Goal: Check status

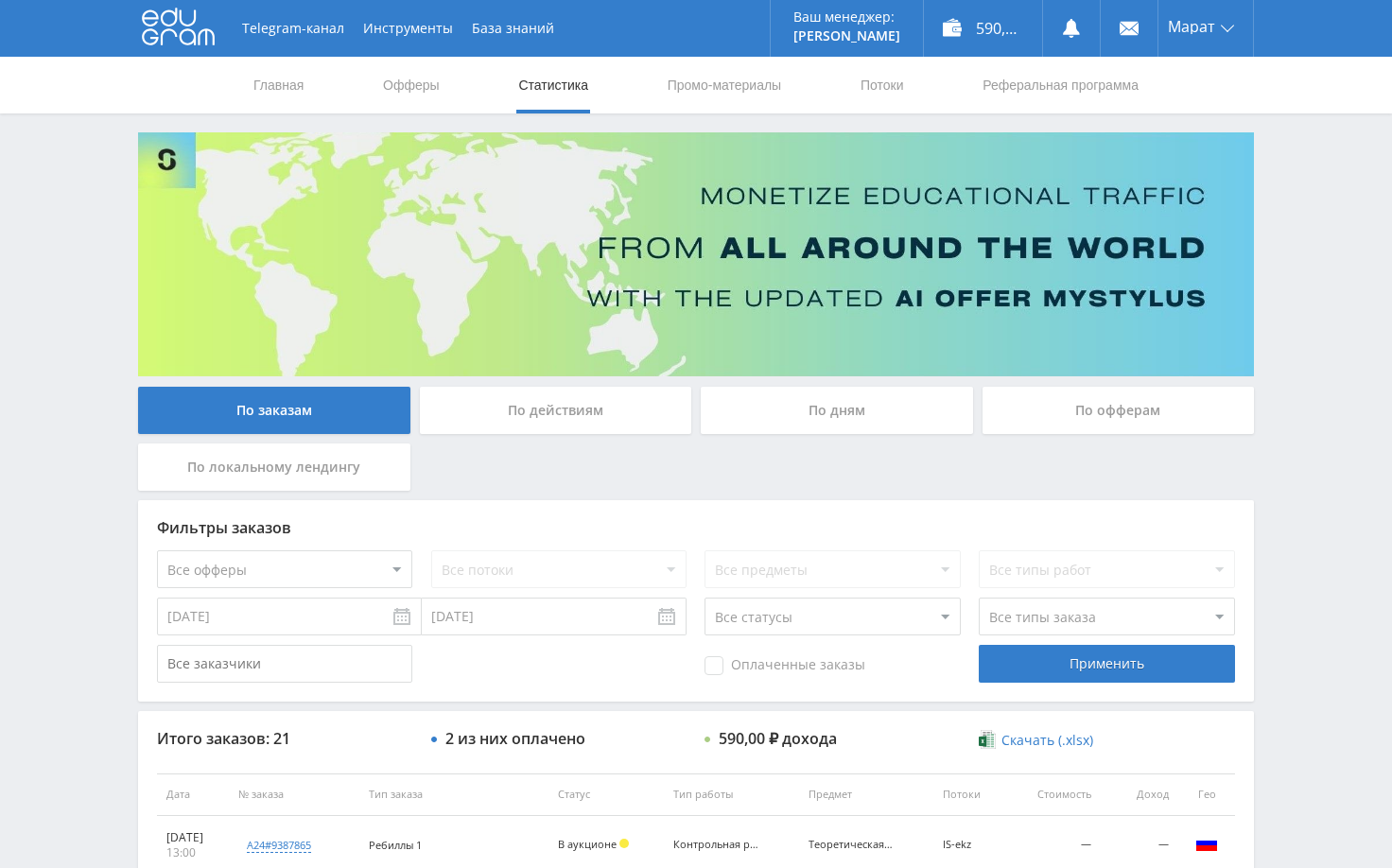
scroll to position [378, 0]
click at [1292, 347] on div "Telegram-канал Инструменты База знаний Ваш менеджер: Alex Alex Online @edugram_…" at bounding box center [696, 793] width 1392 height 1588
drag, startPoint x: 1296, startPoint y: 263, endPoint x: 1308, endPoint y: 253, distance: 15.6
click at [1300, 264] on div "Telegram-канал Инструменты База знаний Ваш менеджер: Alex Alex Online @edugram_…" at bounding box center [696, 793] width 1392 height 1588
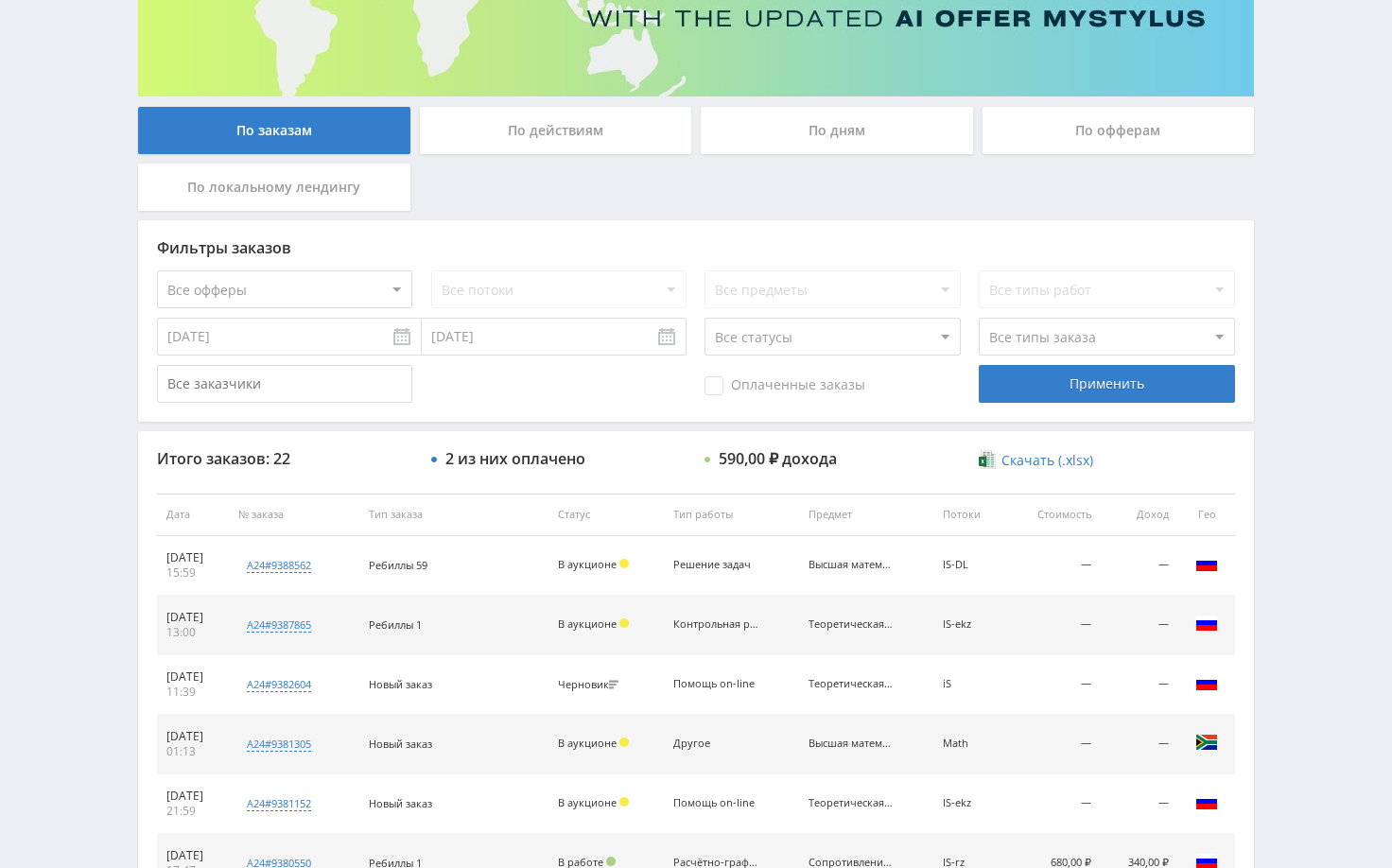
scroll to position [283, 0]
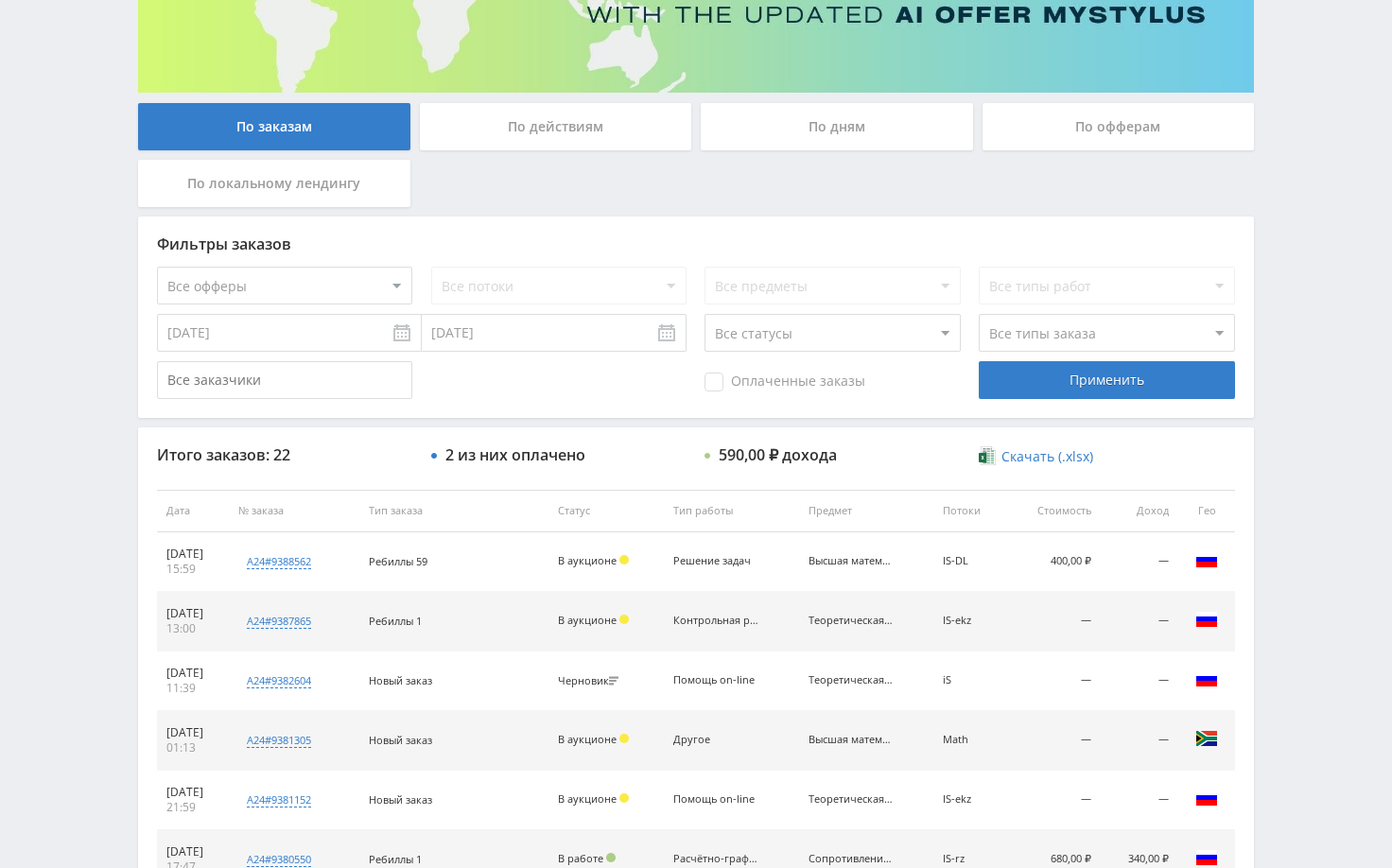
click at [1281, 478] on div "Telegram-канал Инструменты База знаний Ваш менеджер: [PERSON_NAME] Online @edug…" at bounding box center [696, 510] width 1392 height 1588
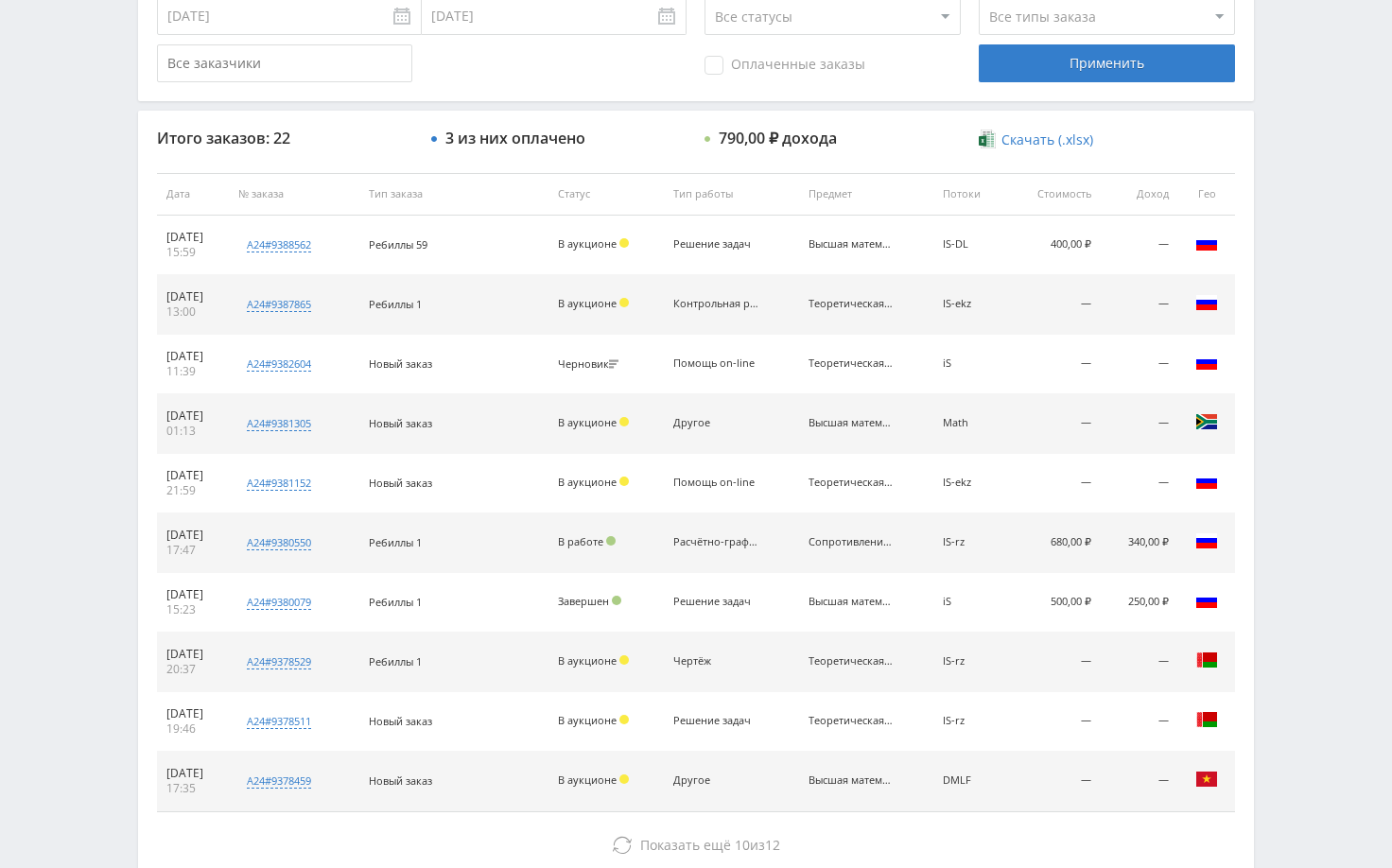
scroll to position [568, 0]
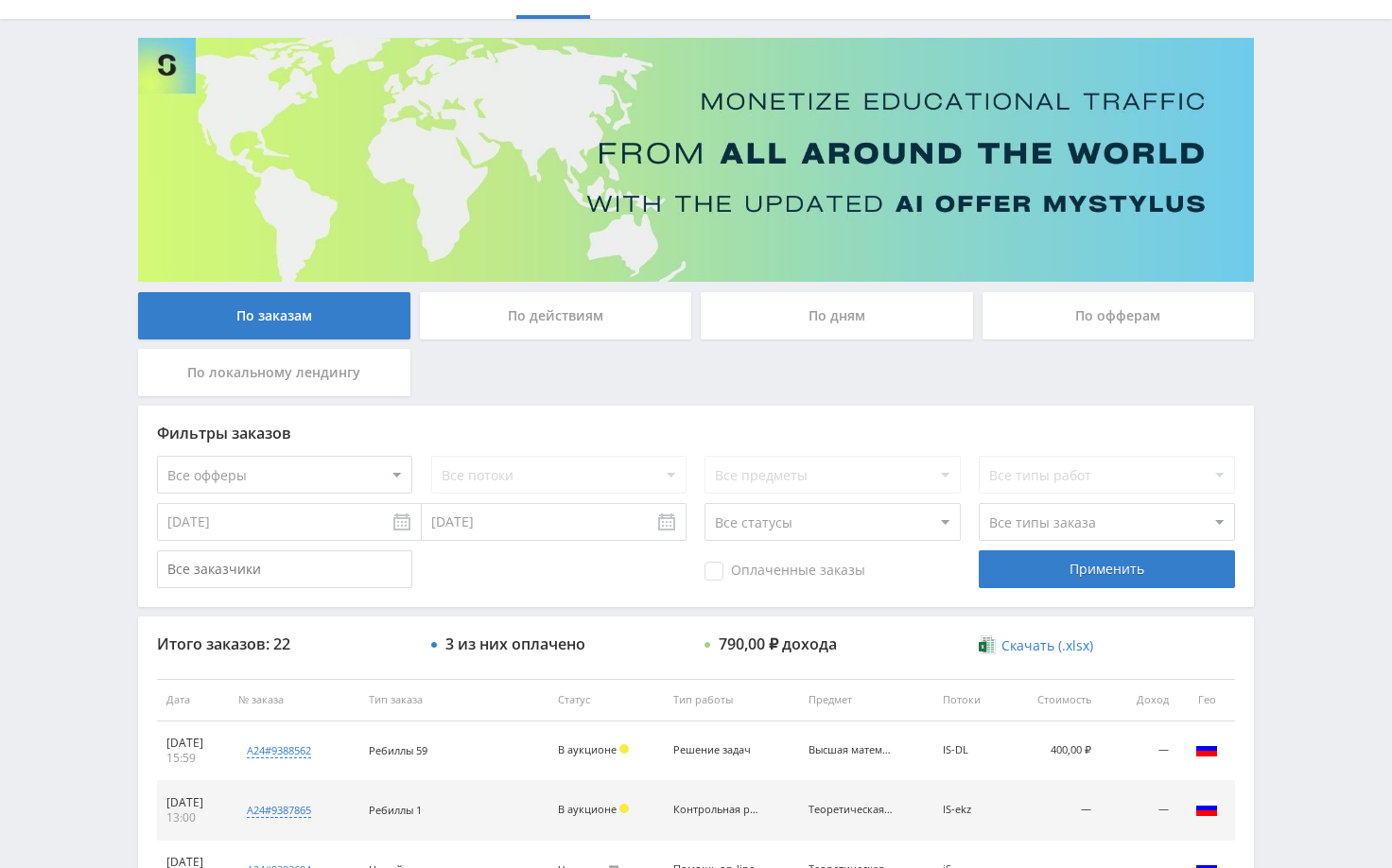
click at [1335, 417] on div "Telegram-канал Инструменты База знаний Ваш менеджер: Alex Alex Online @edugram_…" at bounding box center [696, 699] width 1392 height 1588
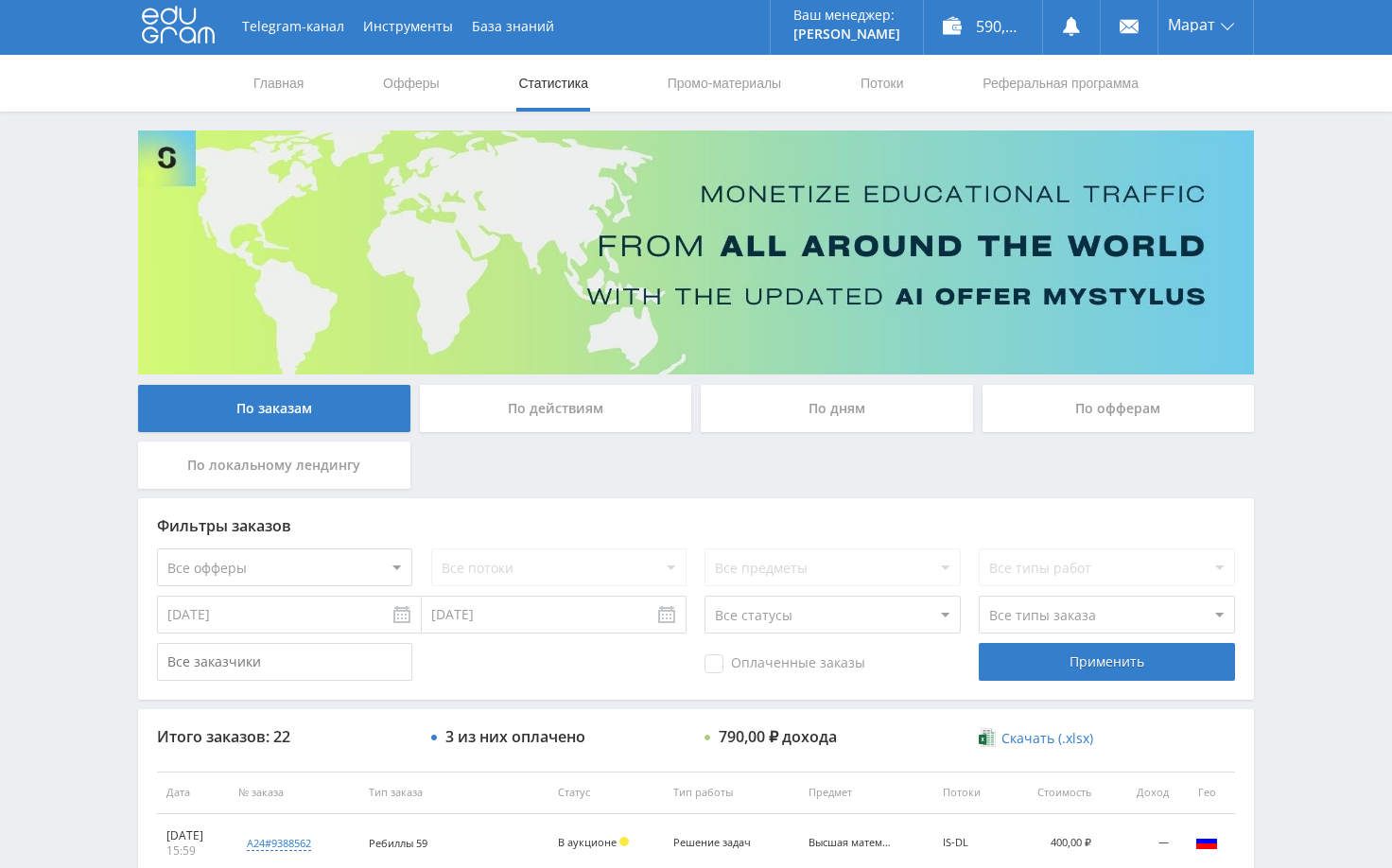
scroll to position [0, 0]
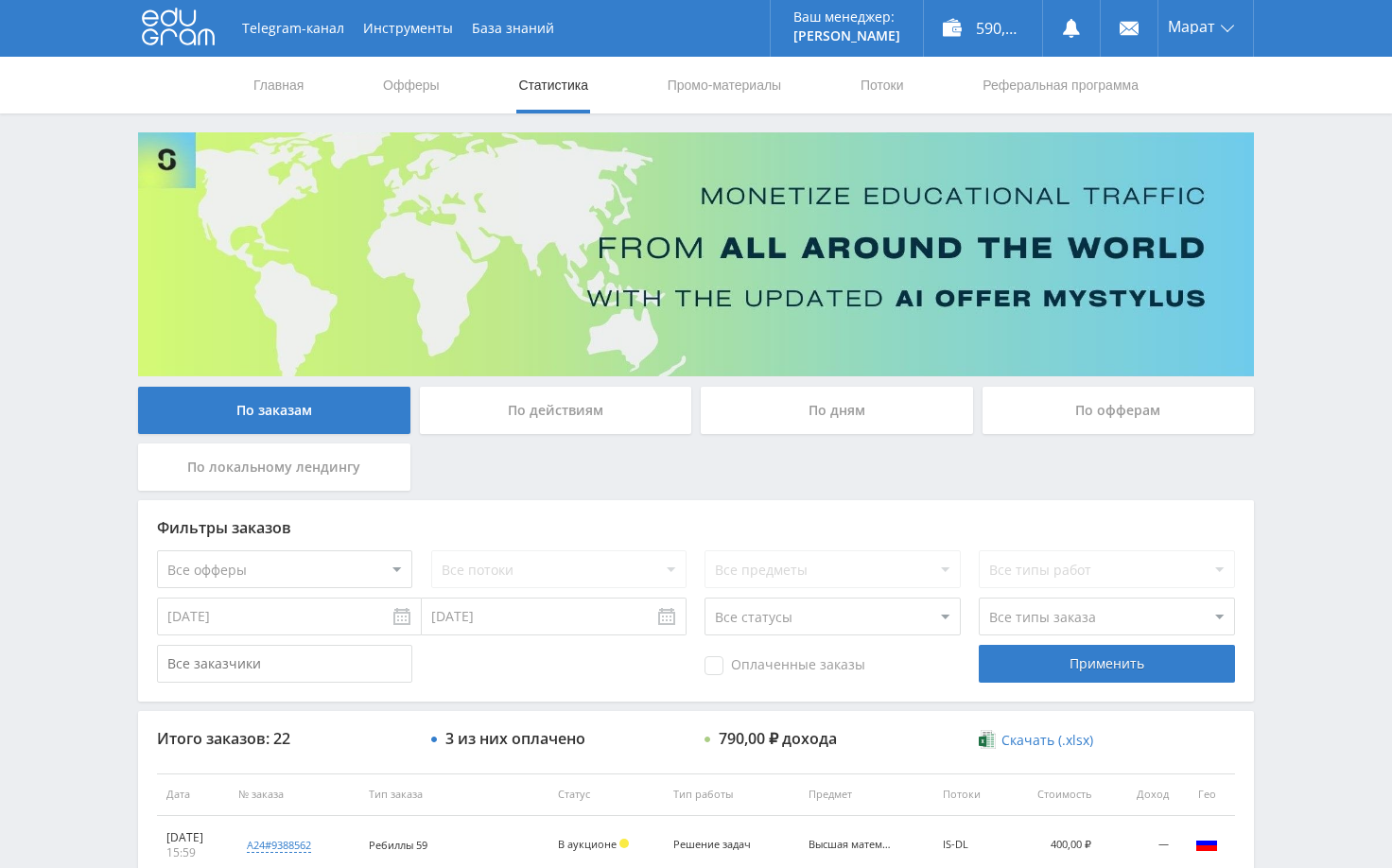
click at [1332, 391] on div "Telegram-канал Инструменты База знаний Ваш менеджер: Alex Alex Online @edugram_…" at bounding box center [696, 793] width 1392 height 1588
click at [1302, 264] on div "Telegram-канал Инструменты База знаний Ваш менеджер: Alex Alex Online @edugram_…" at bounding box center [696, 793] width 1392 height 1588
click at [1069, 30] on use at bounding box center [1071, 28] width 17 height 19
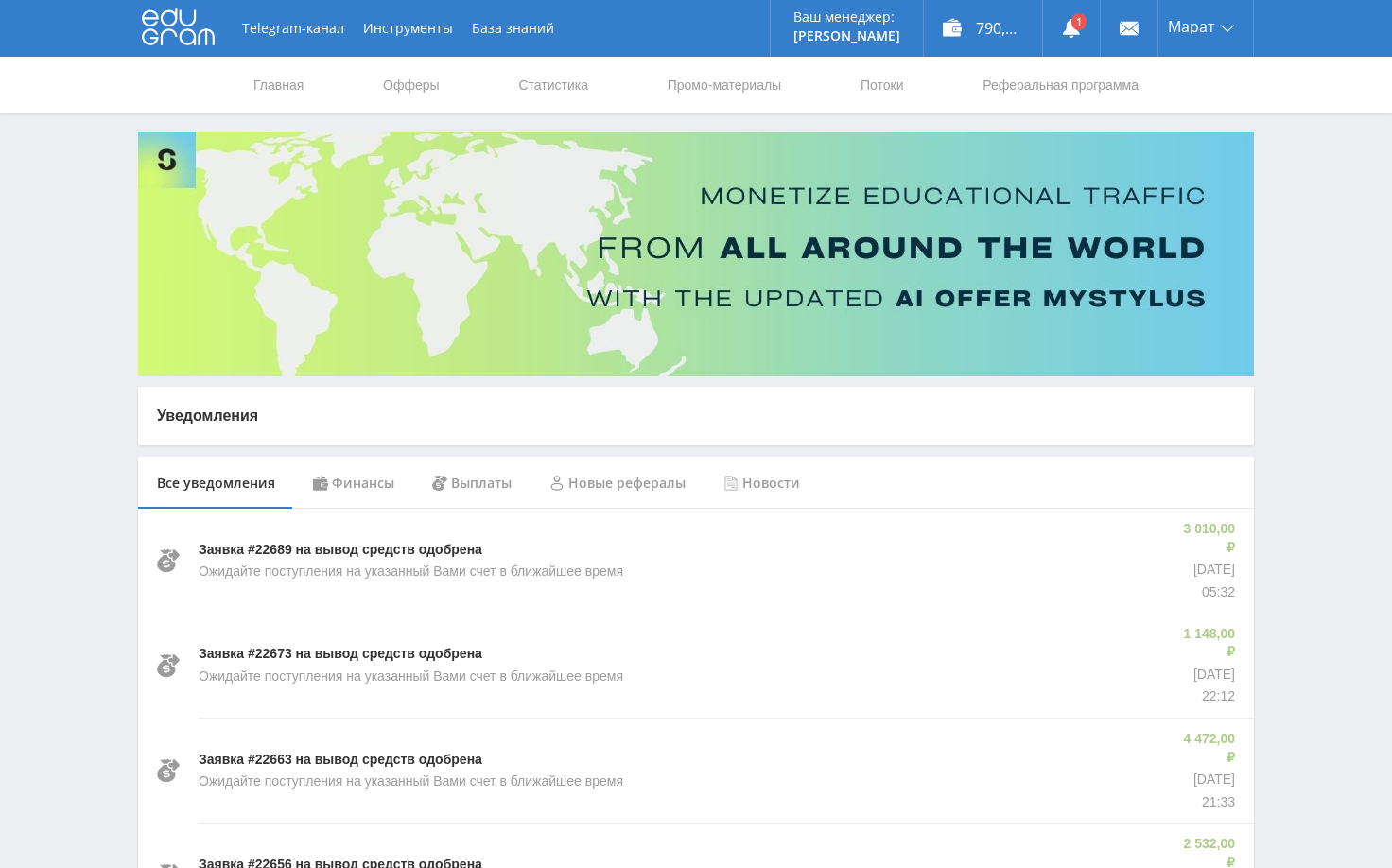
click at [359, 481] on div "Финансы" at bounding box center [354, 482] width 119 height 53
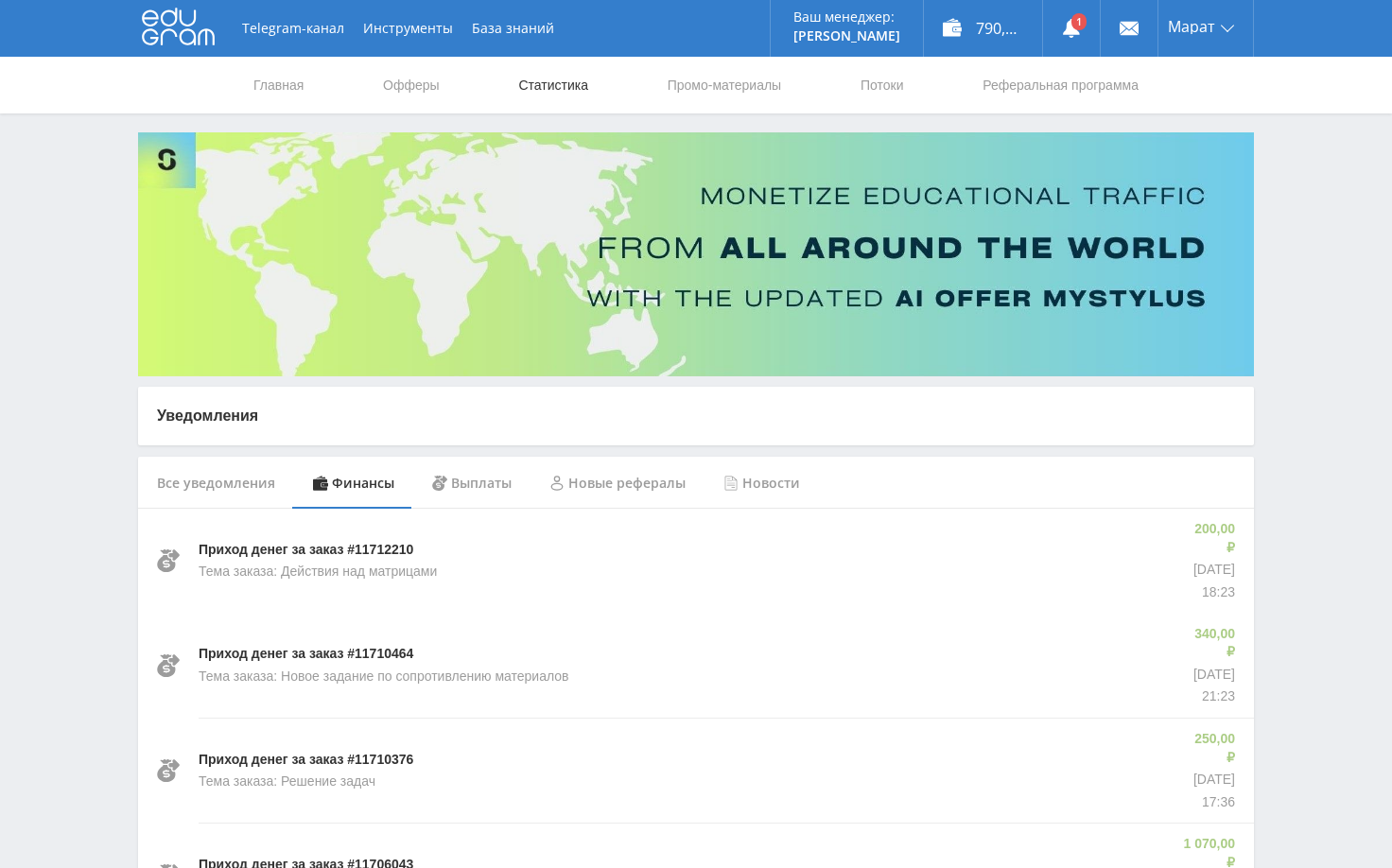
click at [548, 87] on link "Статистика" at bounding box center [553, 85] width 74 height 57
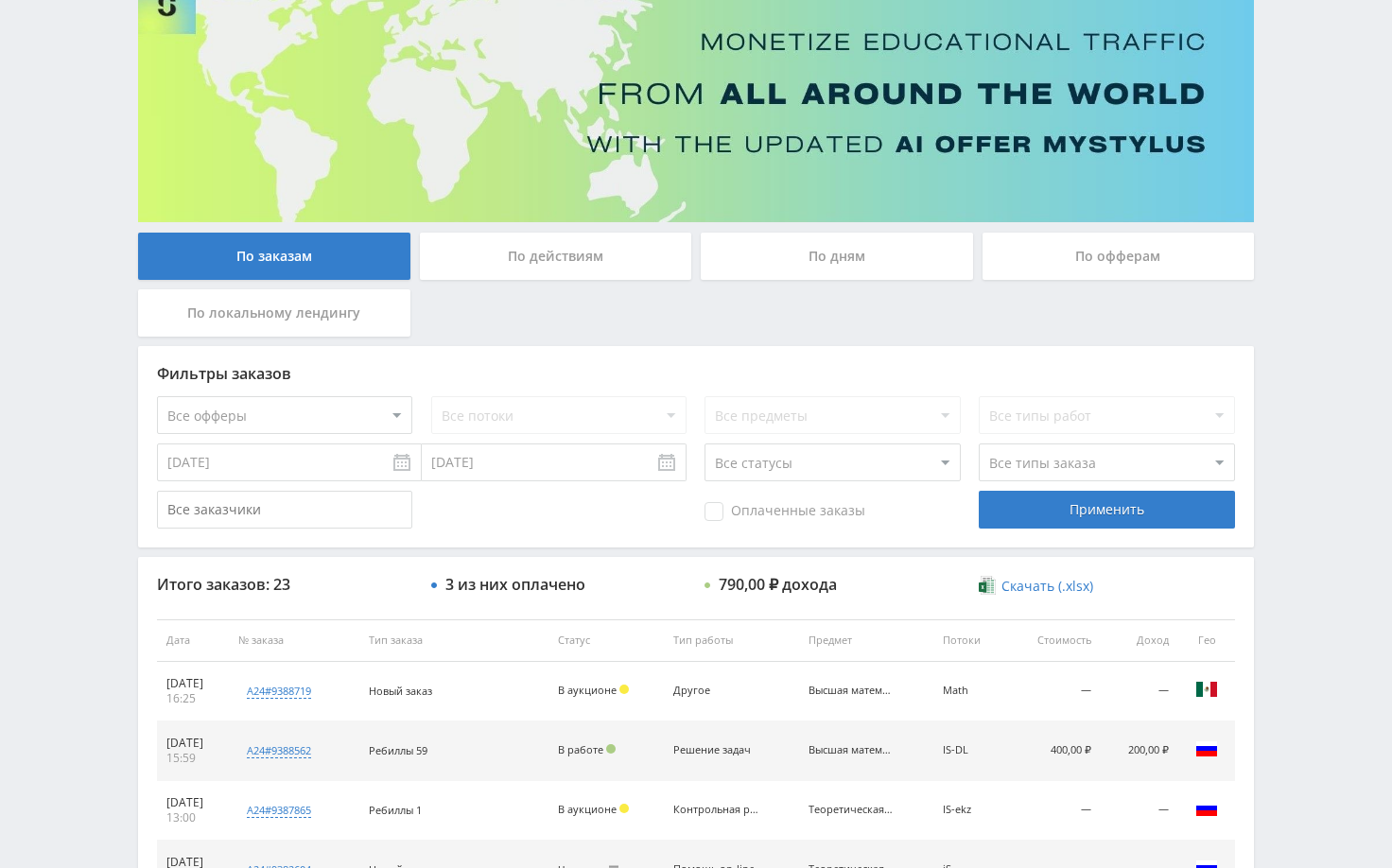
scroll to position [152, 0]
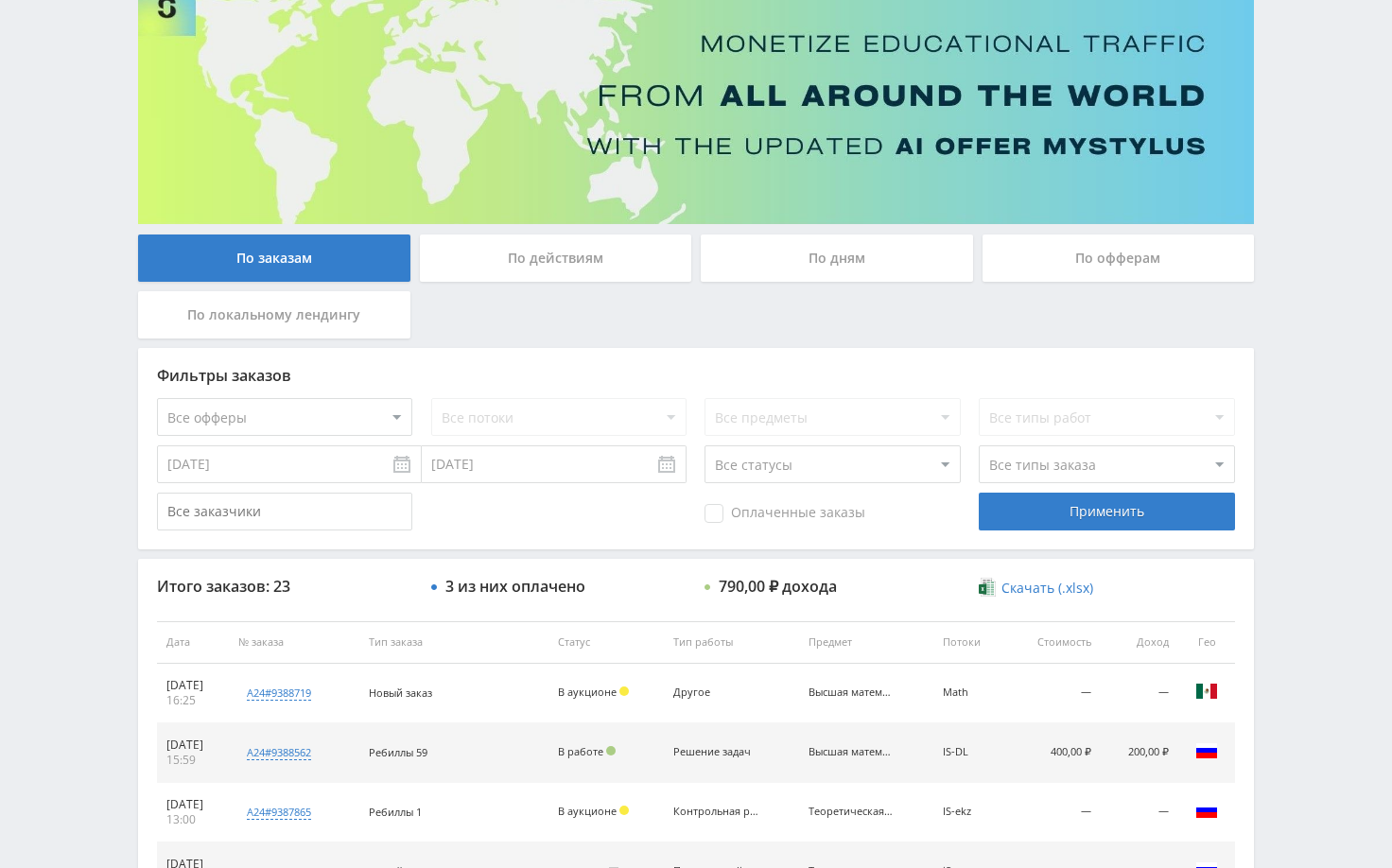
click at [1281, 418] on div "Telegram-канал Инструменты База знаний Ваш менеджер: Alex Alex Online @edugram_…" at bounding box center [696, 641] width 1392 height 1588
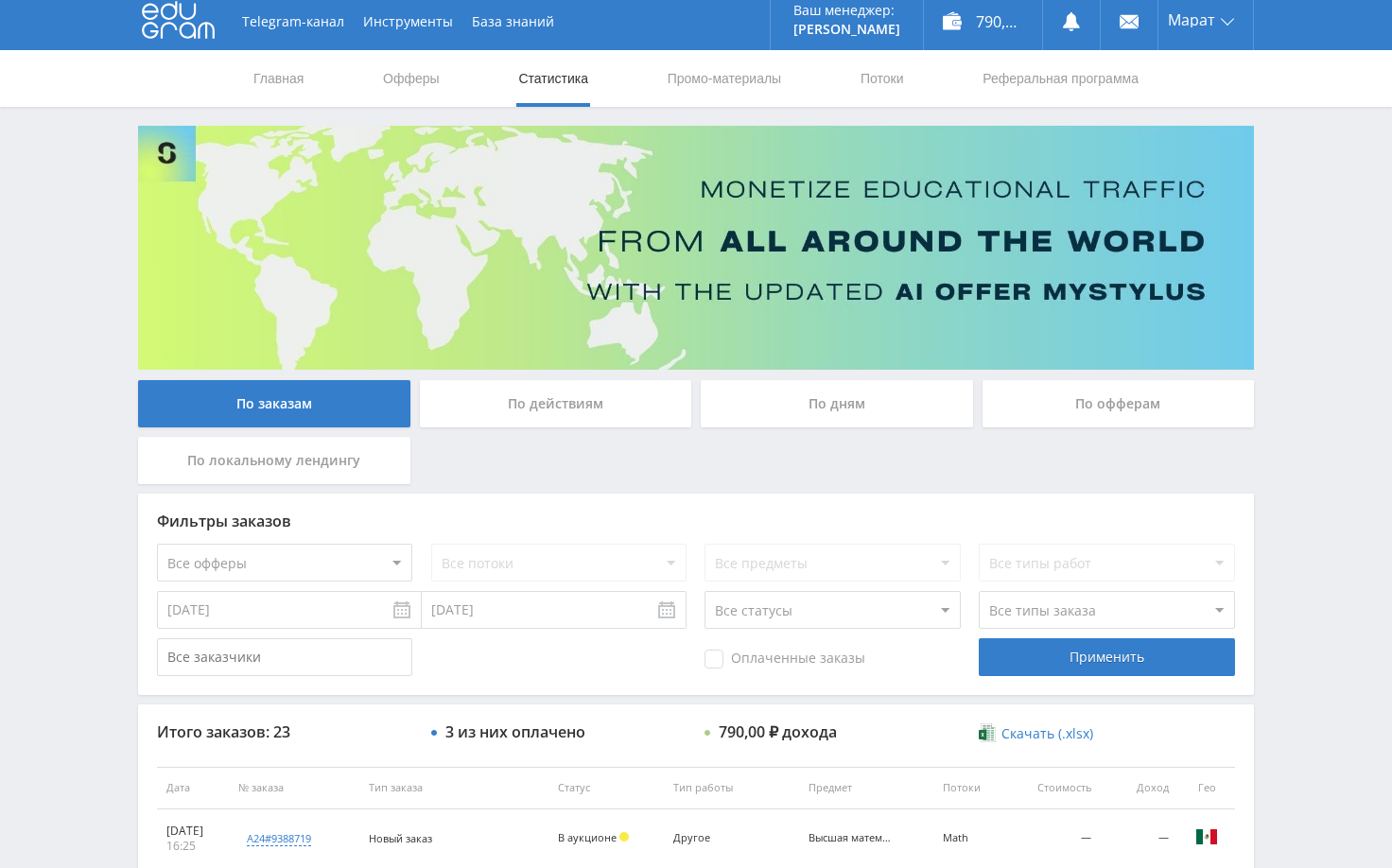
scroll to position [0, 0]
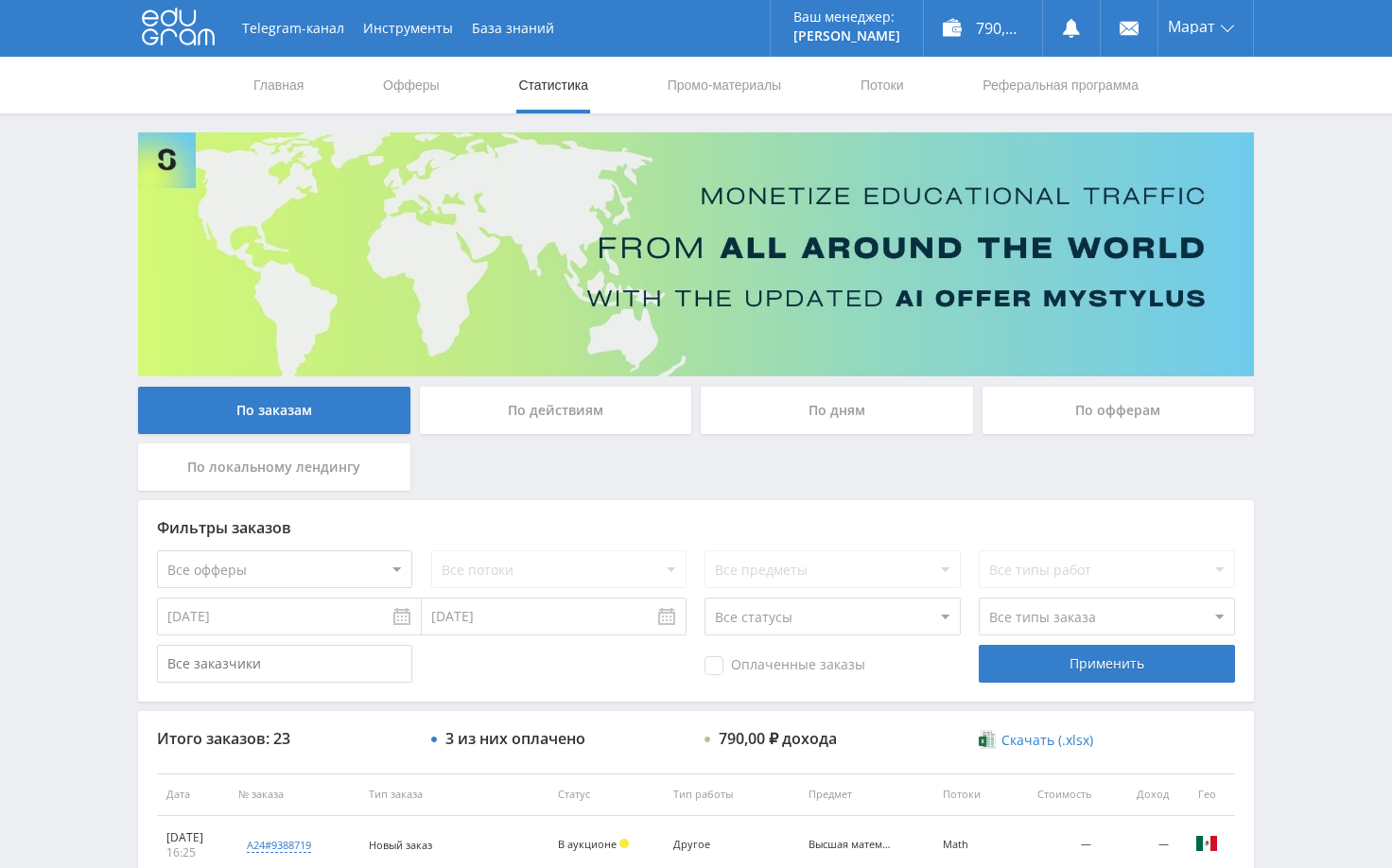
click at [1279, 301] on div "Telegram-канал Инструменты База знаний Ваш менеджер: Alex Alex Online @edugram_…" at bounding box center [696, 793] width 1392 height 1588
click at [1347, 342] on div "Telegram-канал Инструменты База знаний Ваш менеджер: Alex Alex Online @edugram_…" at bounding box center [696, 793] width 1392 height 1588
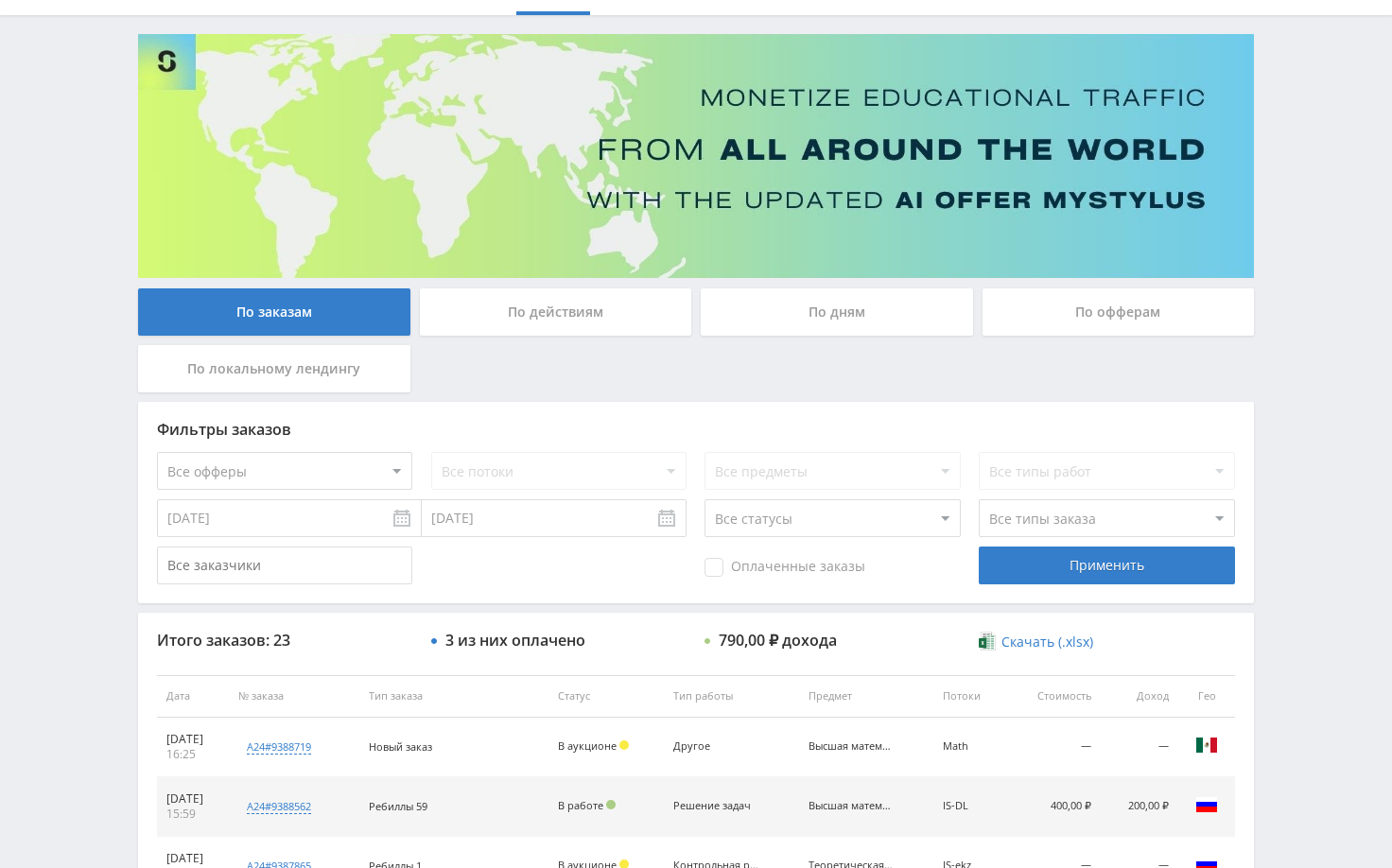
scroll to position [94, 0]
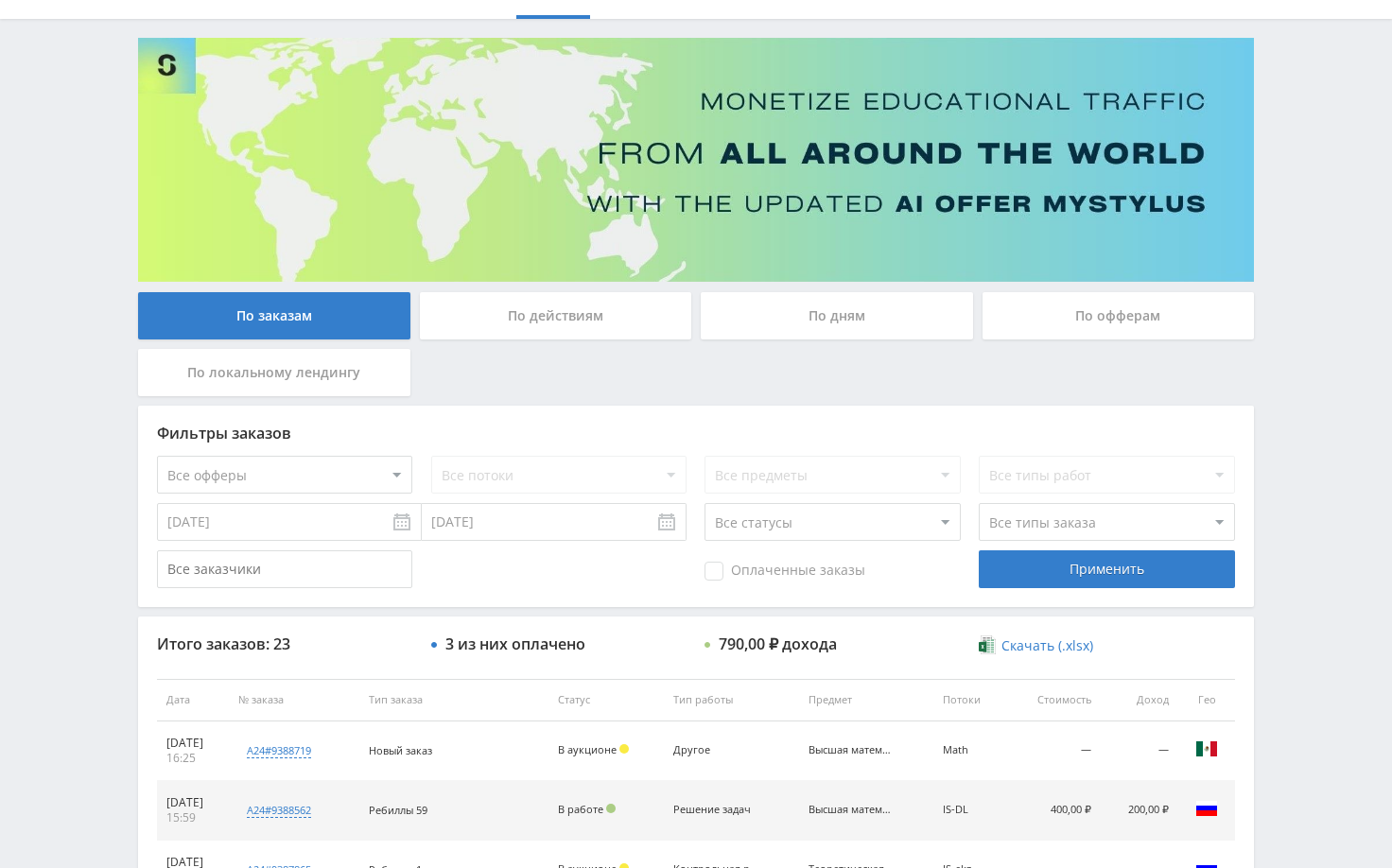
click at [1324, 266] on div "Telegram-канал Инструменты База знаний Ваш менеджер: Alex Alex Online @edugram_…" at bounding box center [696, 699] width 1392 height 1588
click at [1293, 398] on div "Telegram-канал Инструменты База знаний Ваш менеджер: Alex Alex Online @edugram_…" at bounding box center [696, 699] width 1392 height 1588
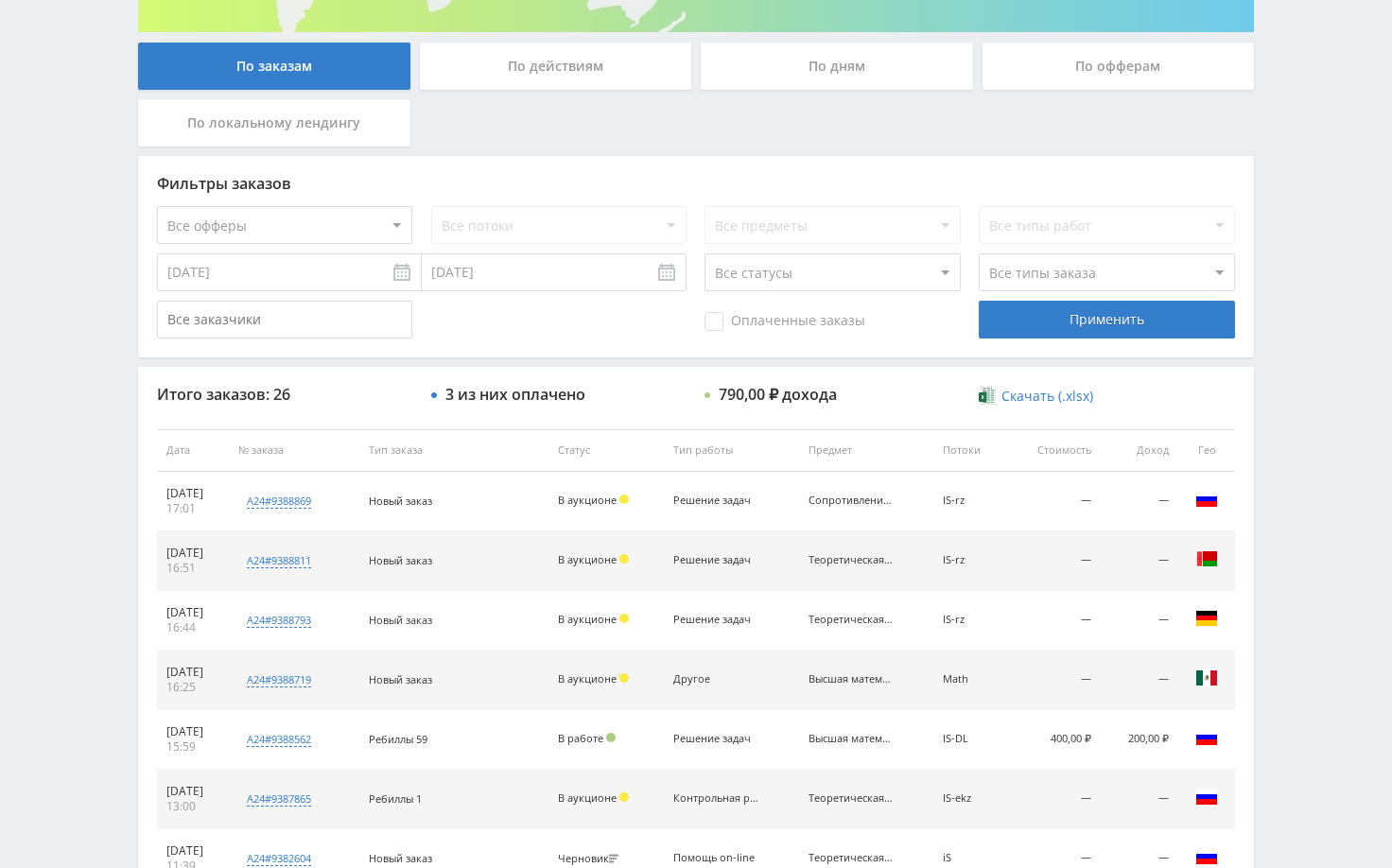
scroll to position [378, 0]
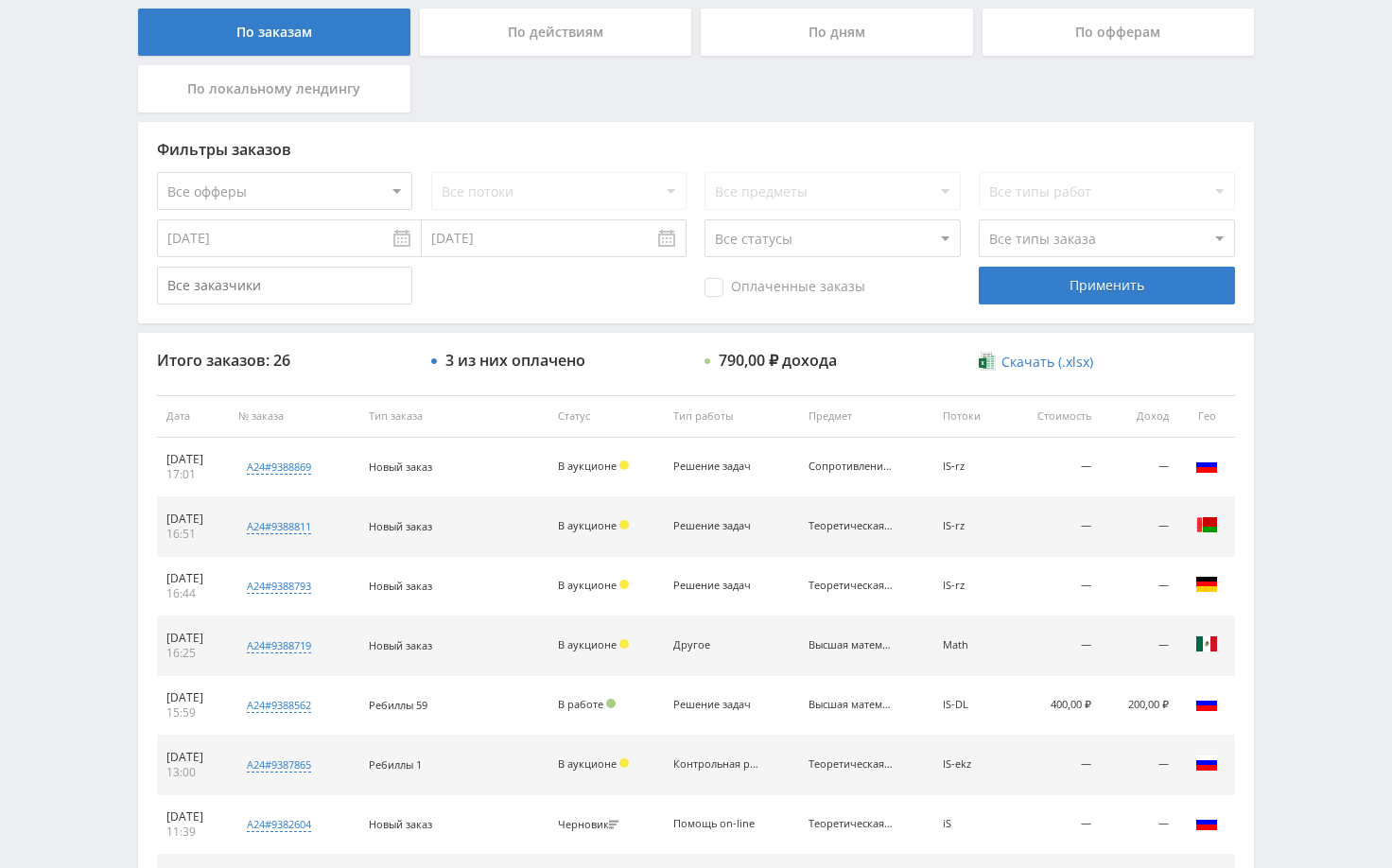
click at [1352, 319] on div "Telegram-канал Инструменты База знаний Ваш менеджер: Alex Alex Online @edugram_…" at bounding box center [696, 416] width 1392 height 1588
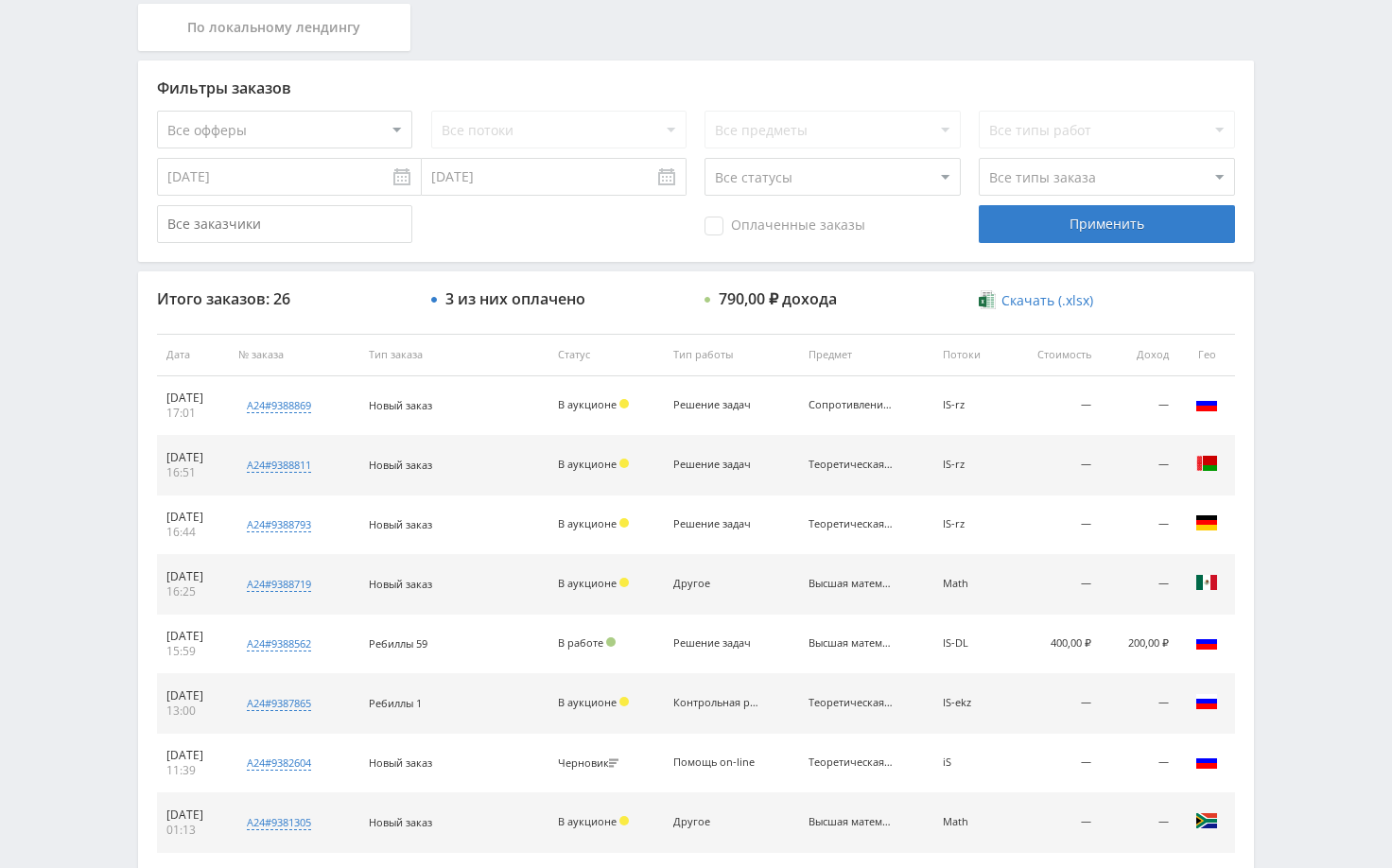
scroll to position [473, 0]
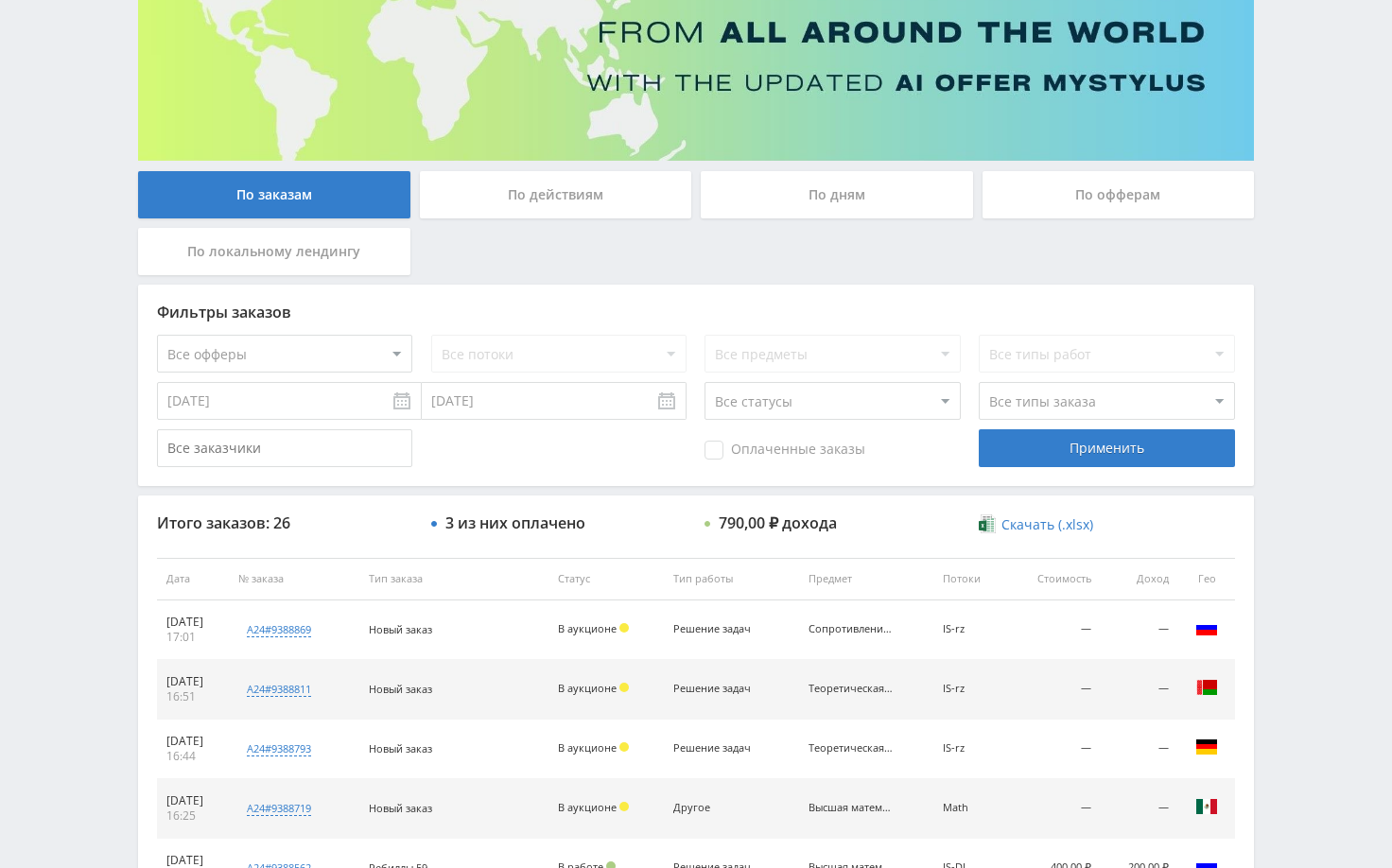
scroll to position [283, 0]
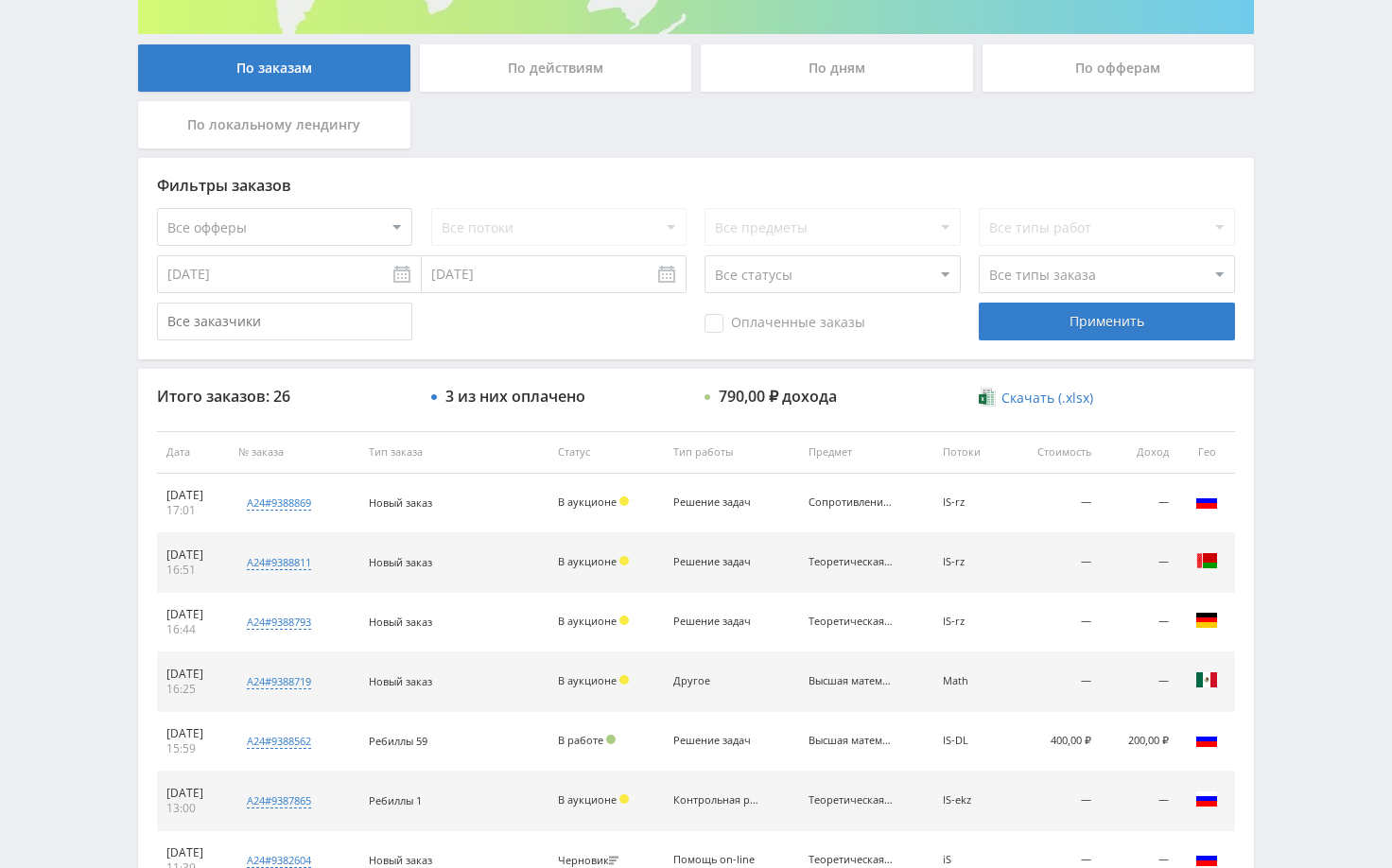
scroll to position [189, 0]
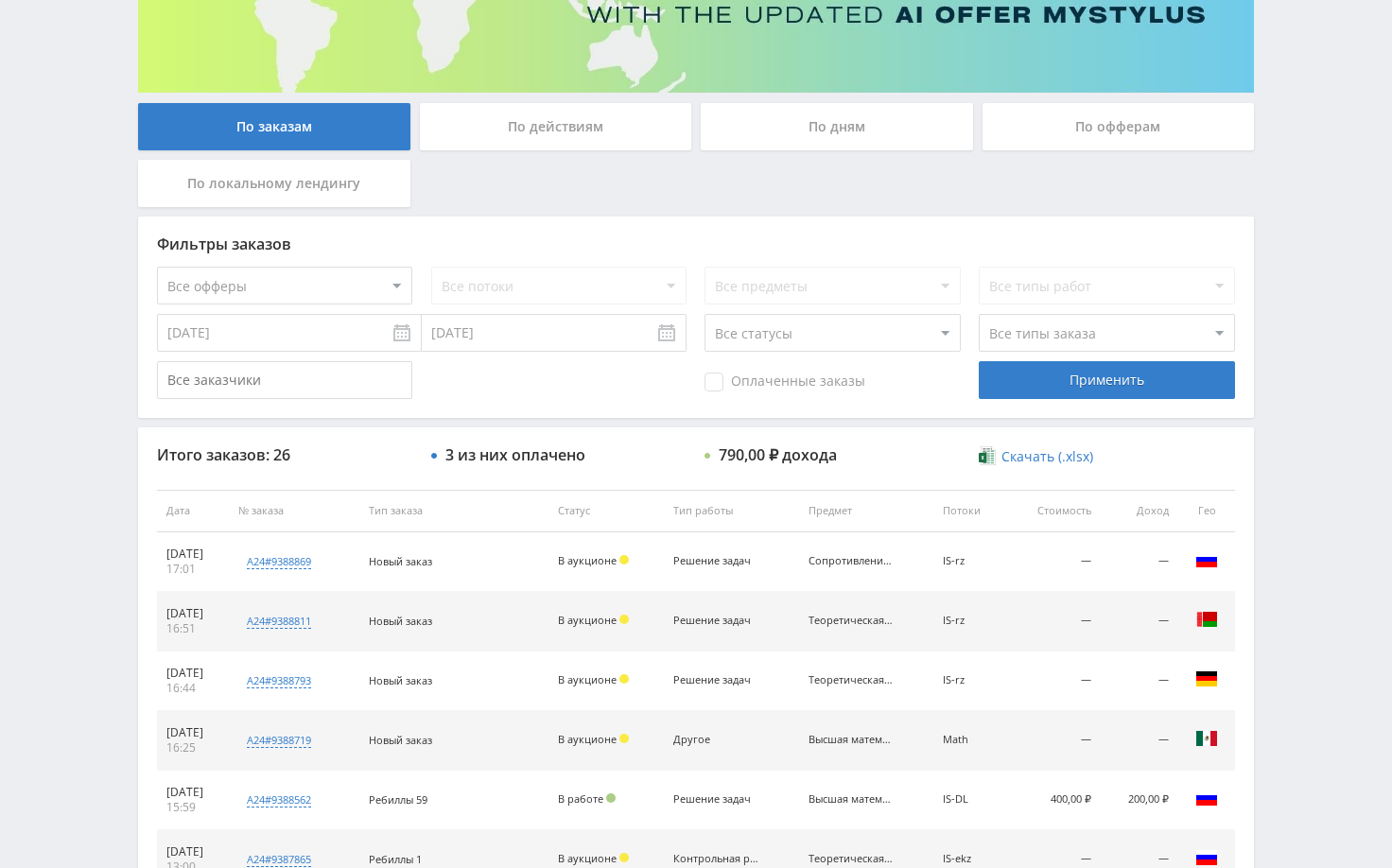
scroll to position [568, 0]
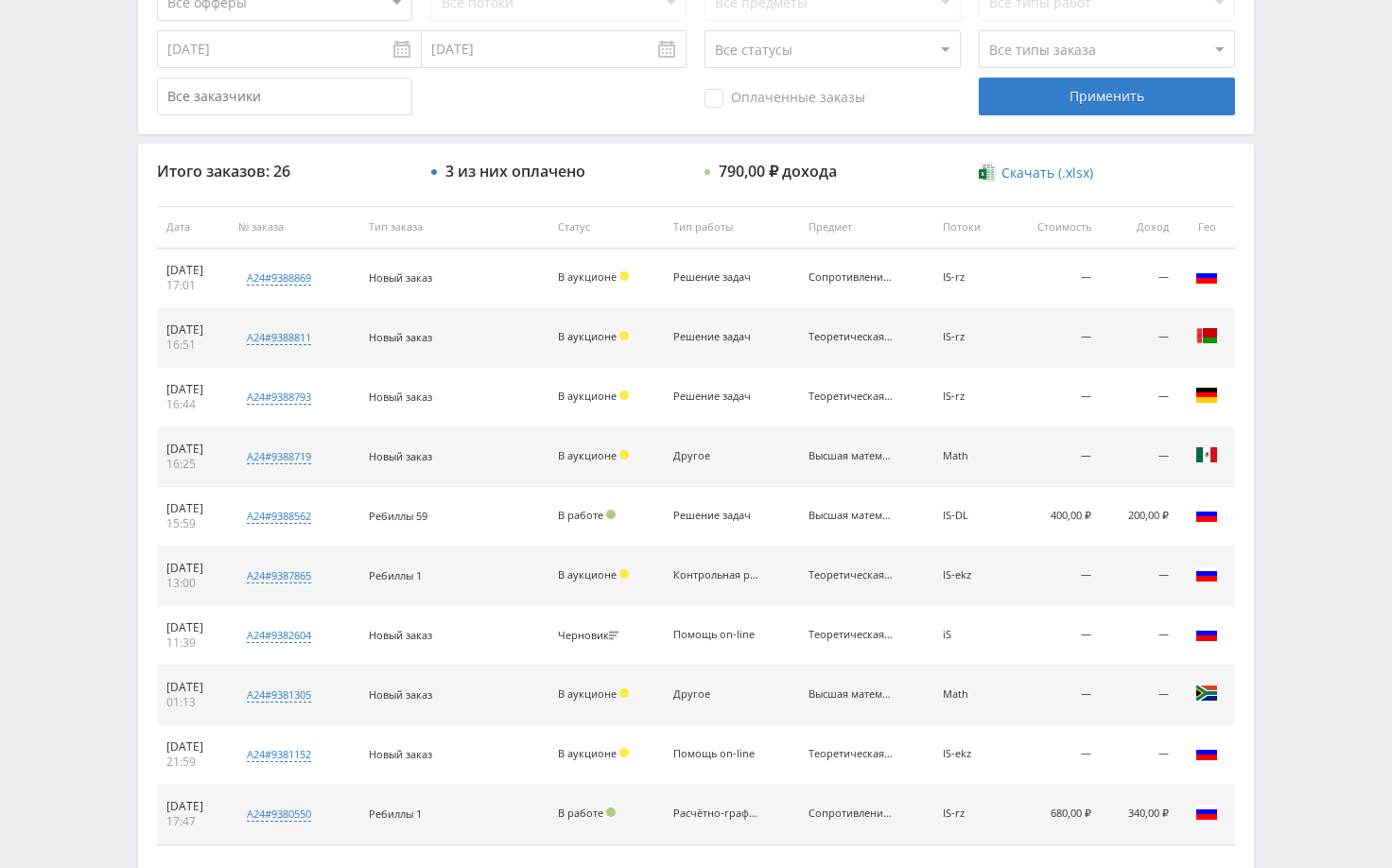
click at [1286, 215] on div "Telegram-канал Инструменты База знаний Ваш менеджер: [PERSON_NAME] Online @edug…" at bounding box center [696, 226] width 1392 height 1588
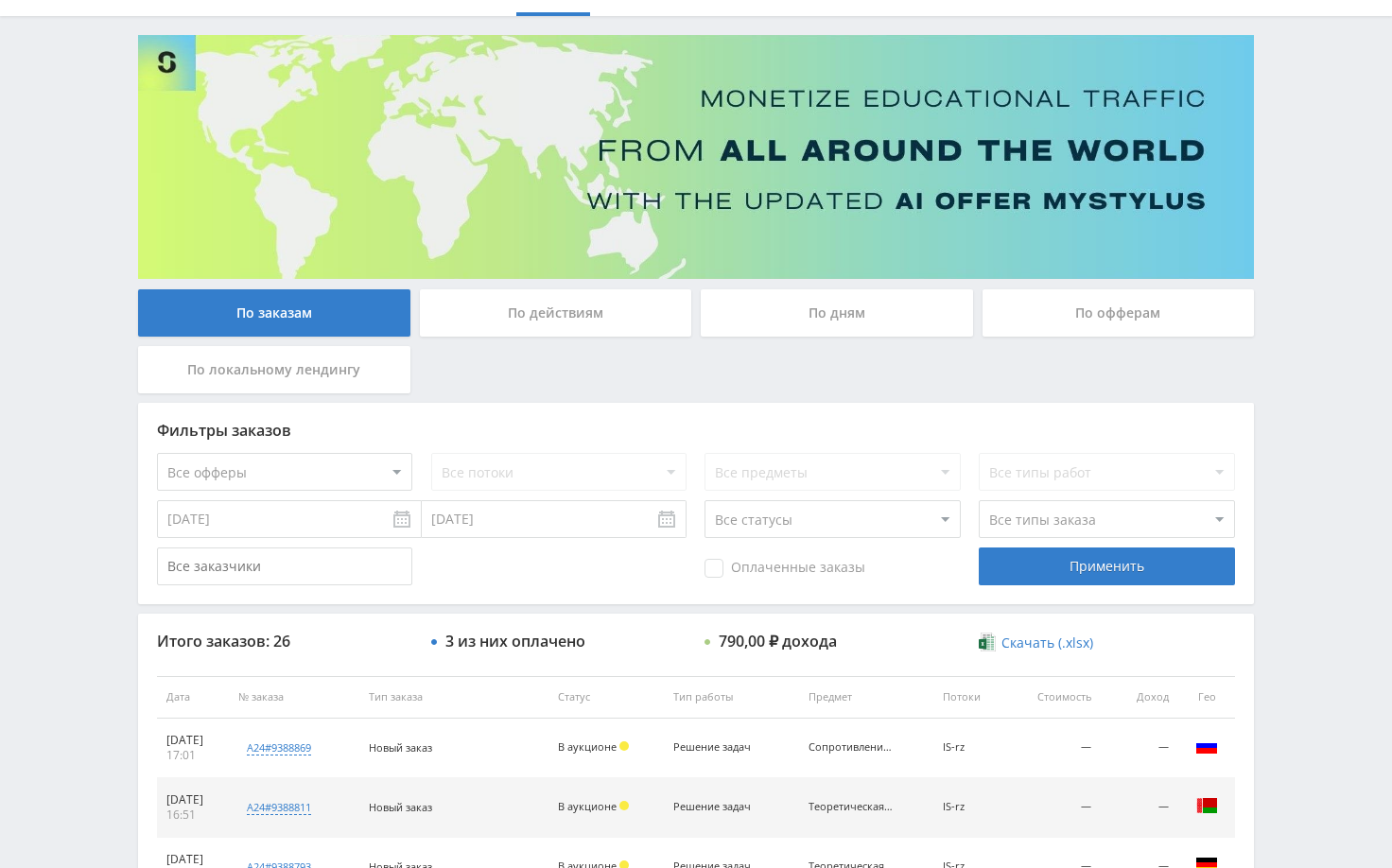
scroll to position [189, 0]
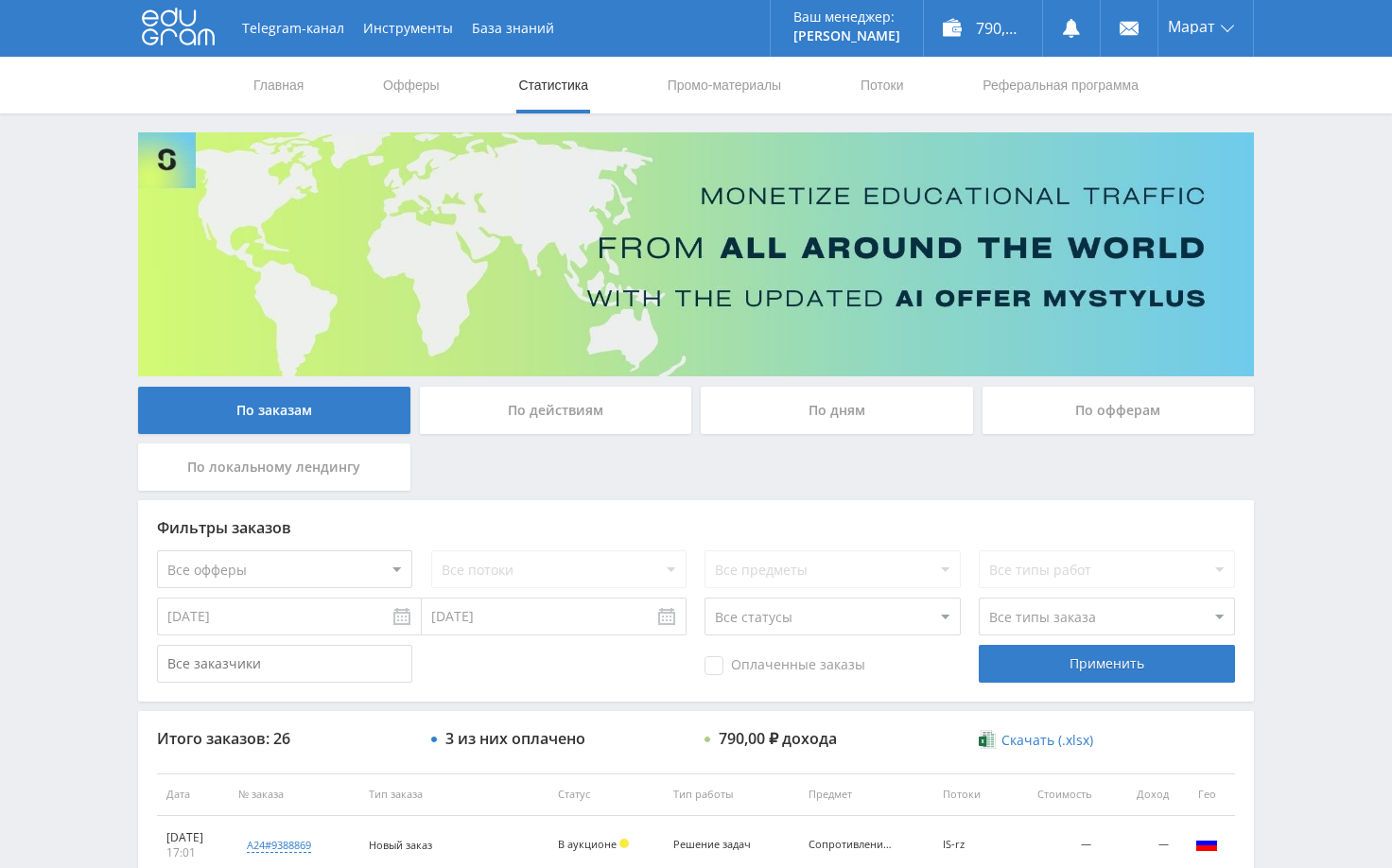
click at [1312, 359] on div "Telegram-канал Инструменты База знаний Ваш менеджер: [PERSON_NAME] Online @edug…" at bounding box center [696, 793] width 1392 height 1588
click at [1295, 189] on div "Telegram-канал Инструменты База знаний Ваш менеджер: [PERSON_NAME] Online @edug…" at bounding box center [696, 793] width 1392 height 1588
